Goal: Navigation & Orientation: Go to known website

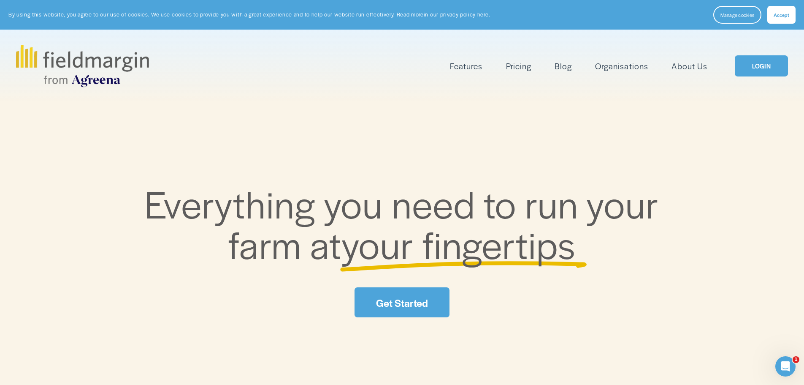
click at [790, 14] on button "Accept" at bounding box center [781, 15] width 28 height 18
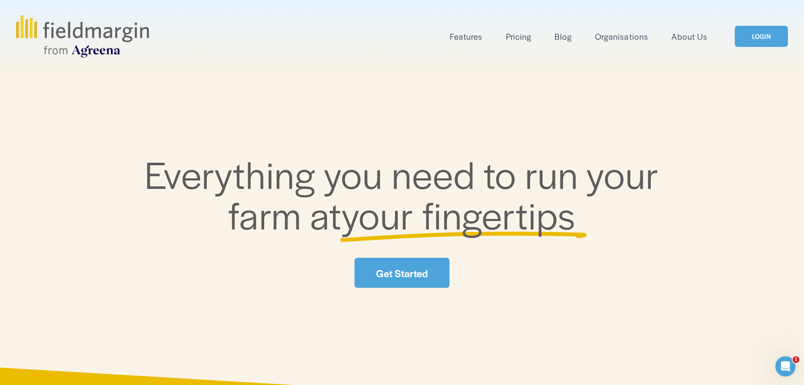
click at [761, 38] on link "LOGIN" at bounding box center [761, 37] width 53 height 22
click at [761, 36] on link "LOGIN" at bounding box center [761, 37] width 53 height 22
click at [762, 32] on link "LOGIN" at bounding box center [761, 37] width 53 height 22
